Goal: Navigation & Orientation: Find specific page/section

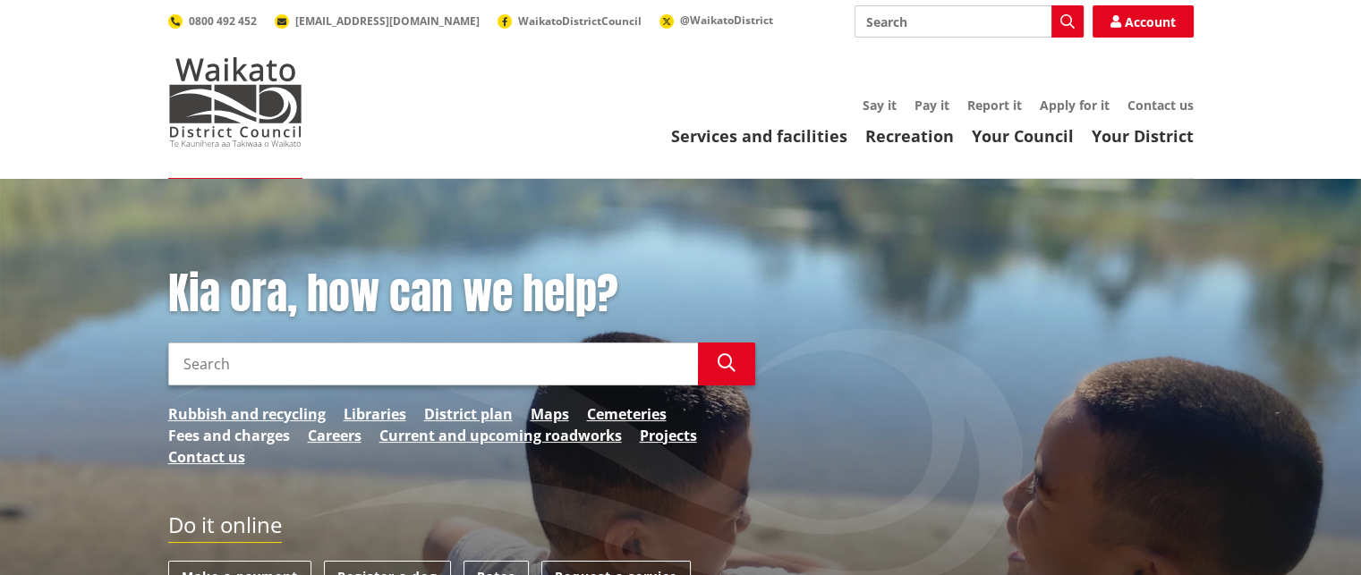
click at [217, 436] on link "Fees and charges" at bounding box center [229, 435] width 122 height 21
click at [228, 436] on link "Fees and charges" at bounding box center [229, 435] width 122 height 21
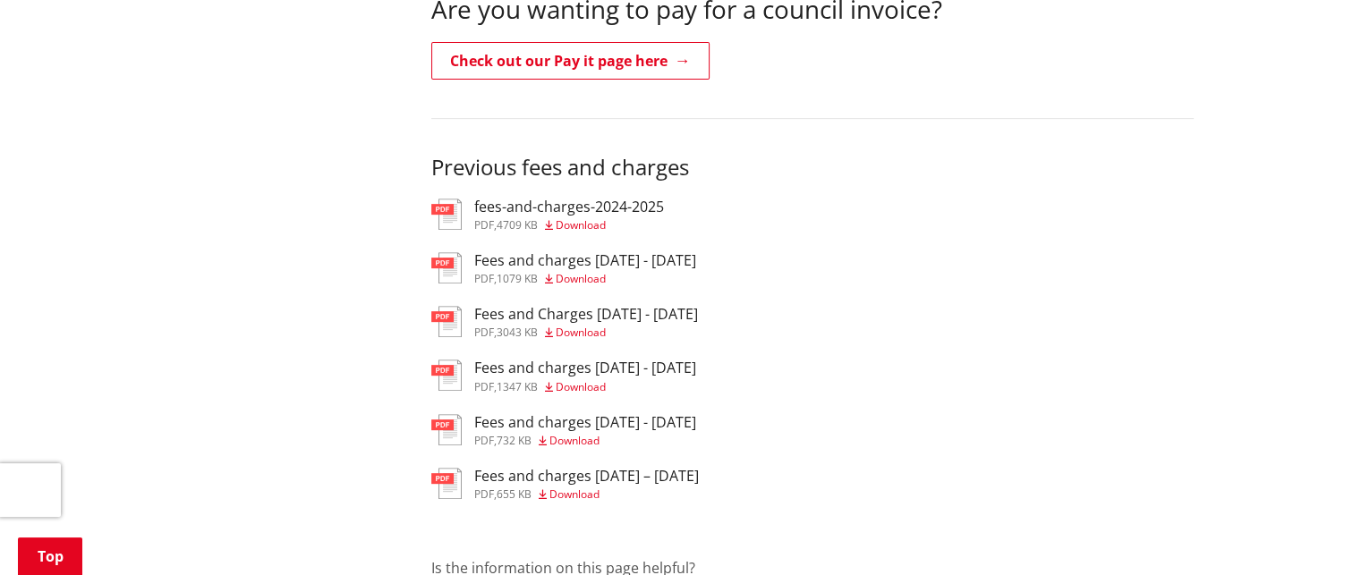
scroll to position [626, 0]
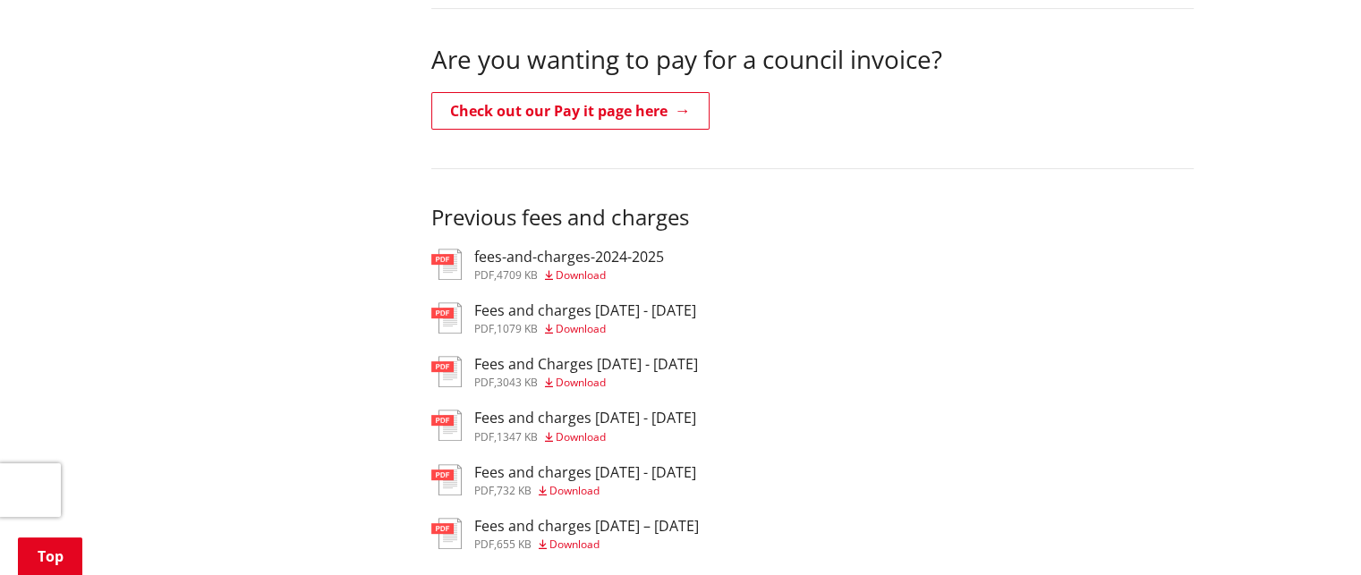
click at [586, 273] on span "Download" at bounding box center [581, 275] width 50 height 15
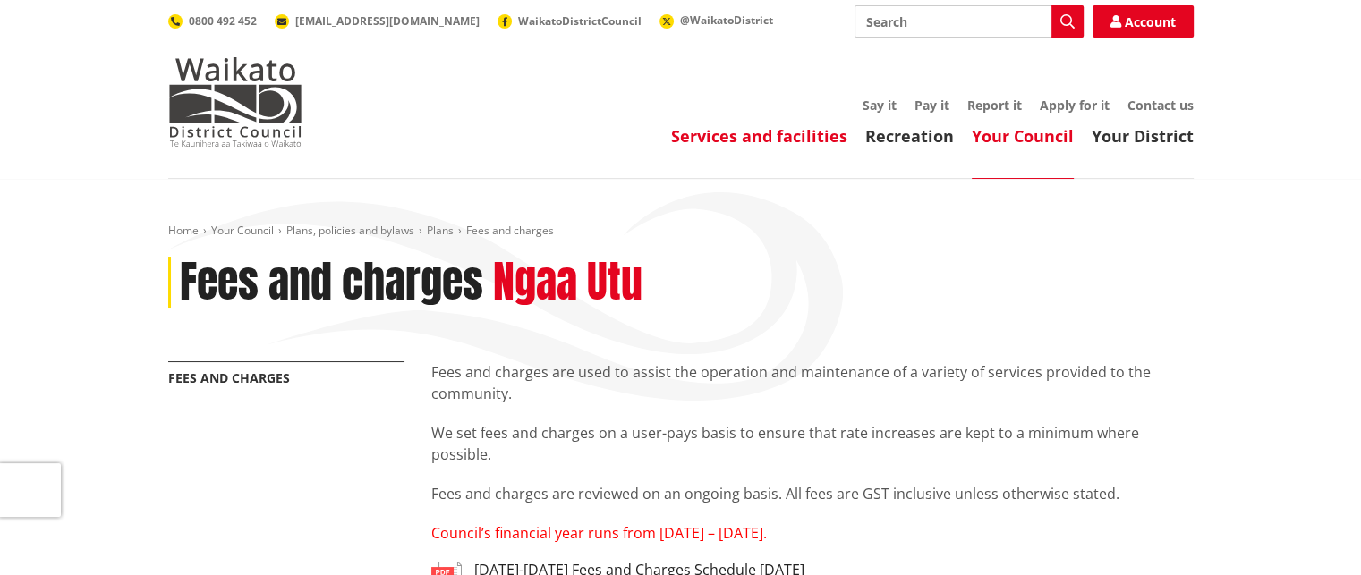
click at [797, 138] on link "Services and facilities" at bounding box center [759, 135] width 176 height 21
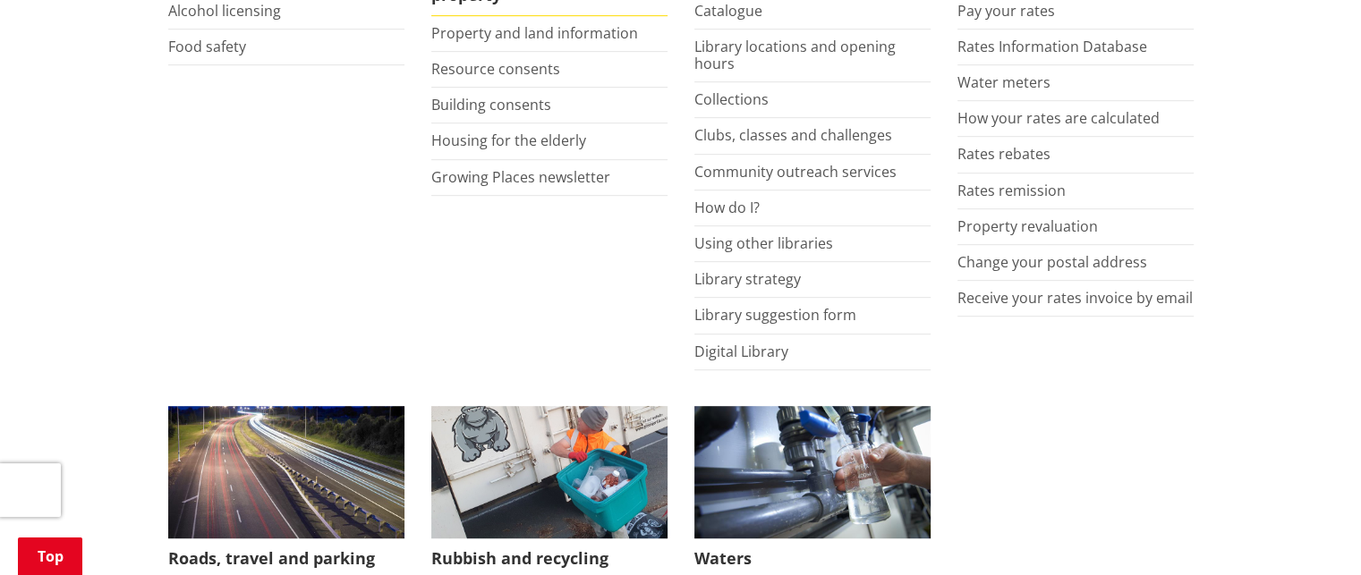
scroll to position [1163, 0]
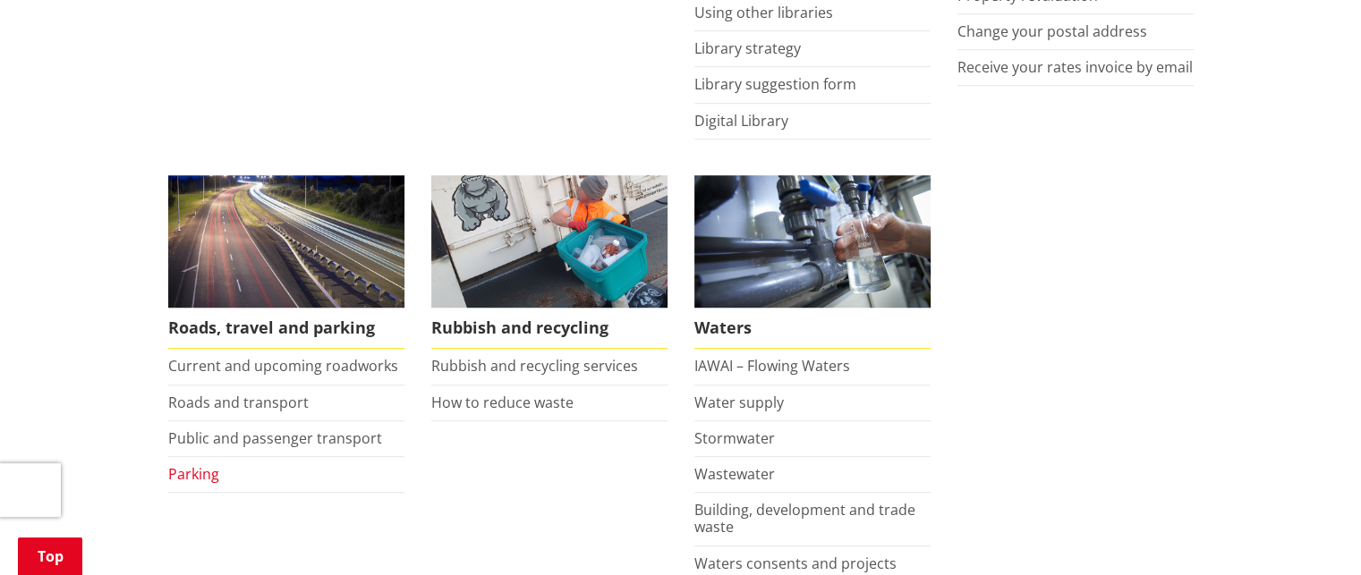
click at [196, 468] on link "Parking" at bounding box center [193, 474] width 51 height 20
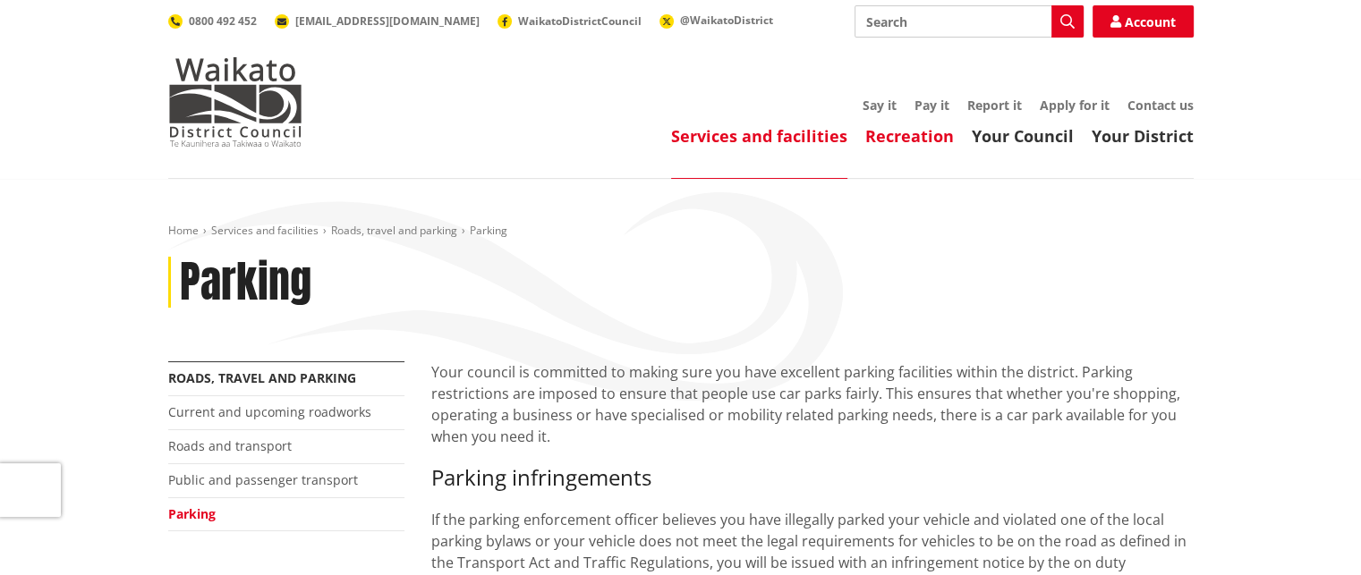
click at [930, 139] on link "Recreation" at bounding box center [909, 135] width 89 height 21
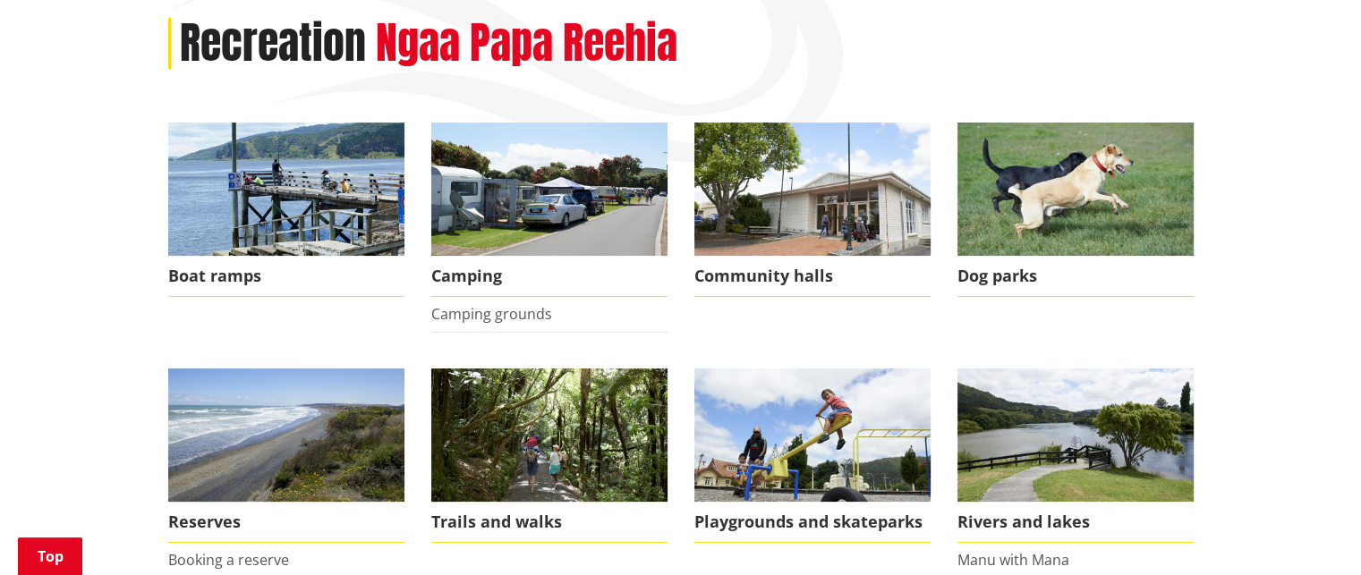
scroll to position [268, 0]
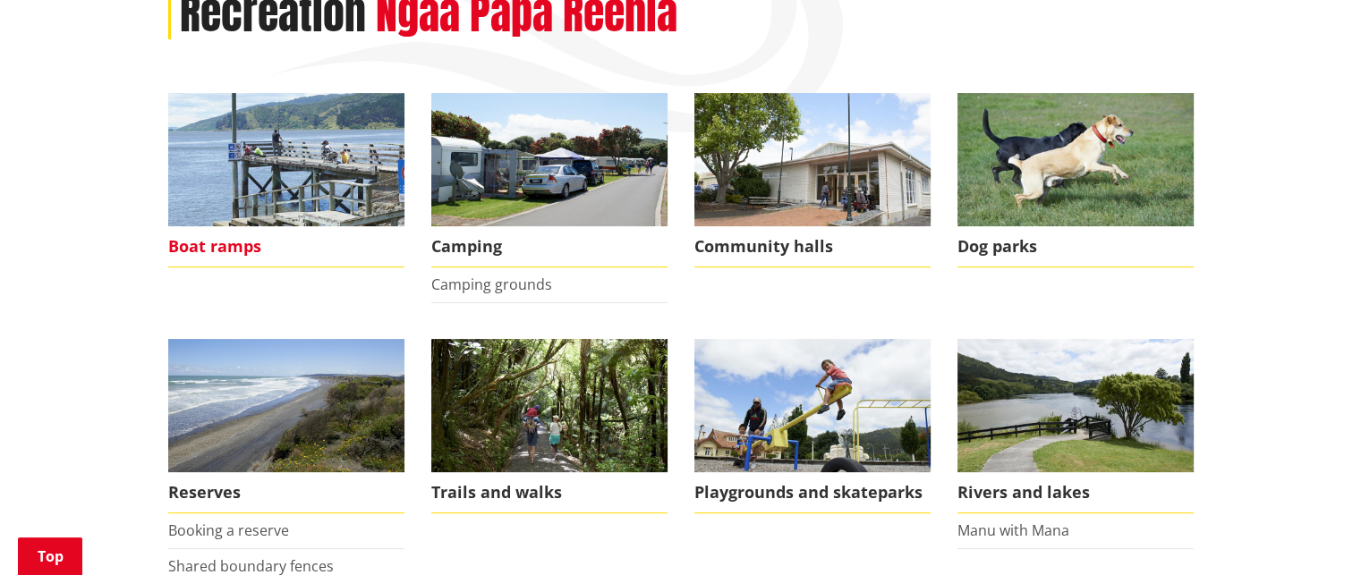
click at [188, 242] on span "Boat ramps" at bounding box center [286, 246] width 236 height 41
